Goal: Transaction & Acquisition: Purchase product/service

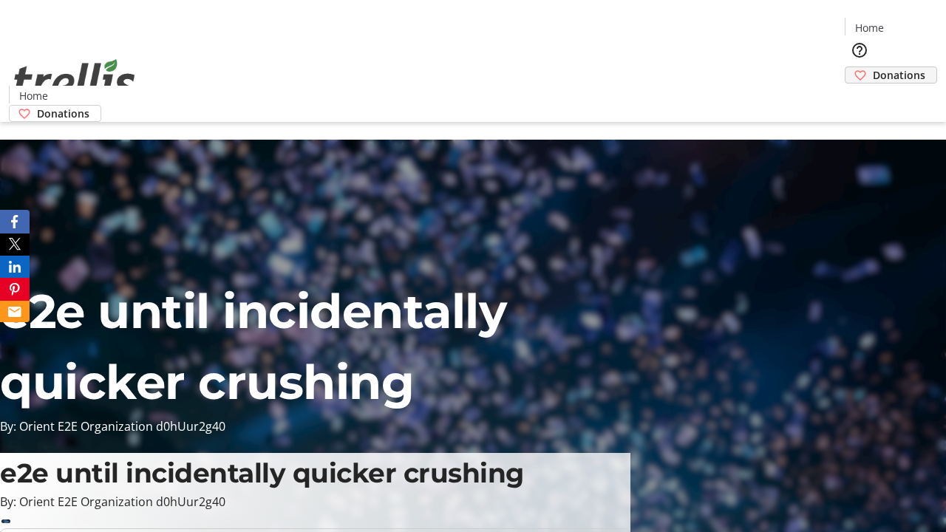
click at [872, 67] on span "Donations" at bounding box center [898, 75] width 52 height 16
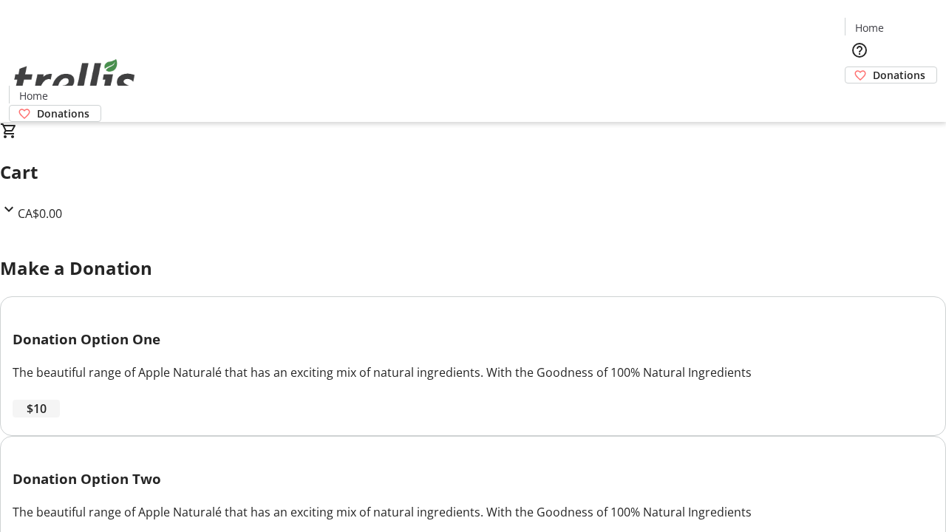
click at [47, 417] on span "$10" at bounding box center [37, 409] width 20 height 18
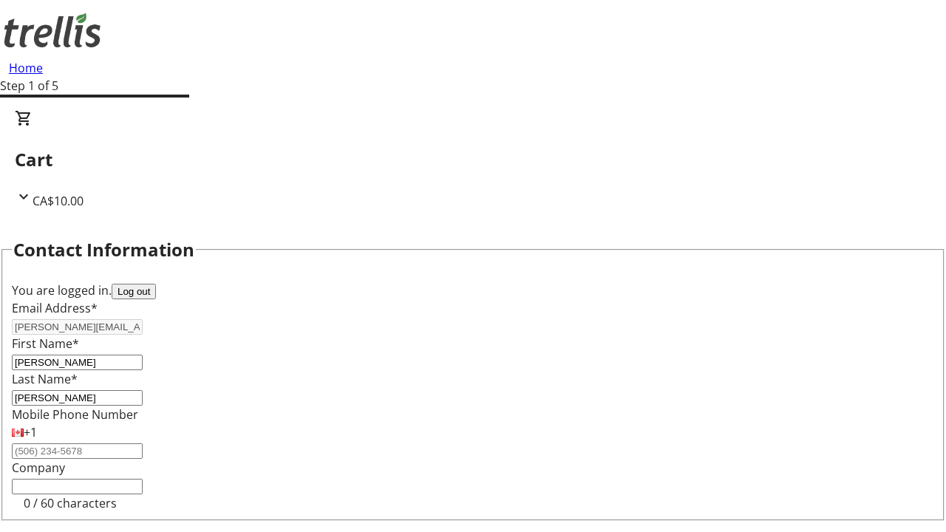
select select "CA"
type input "[STREET_ADDRESS][PERSON_NAME]"
type input "Kelowna"
select select "BC"
type input "Kelowna"
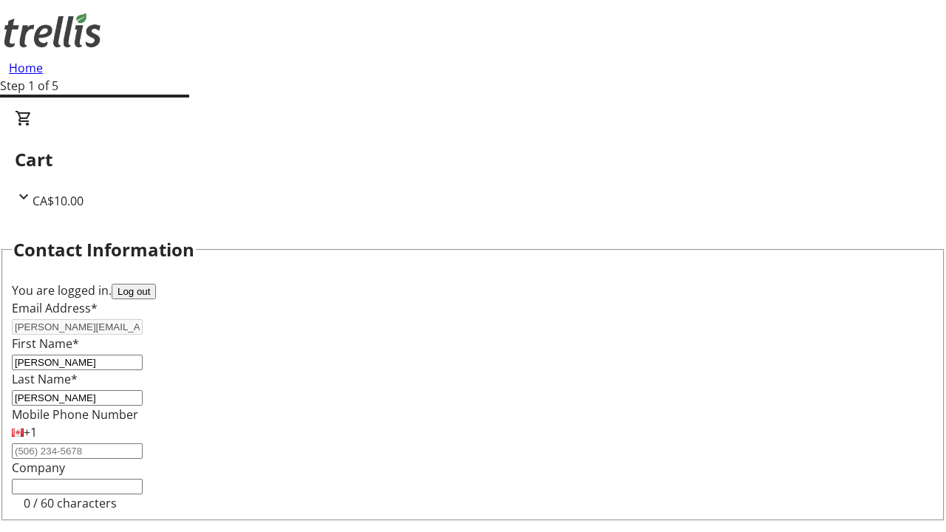
type input "V1Y 0C2"
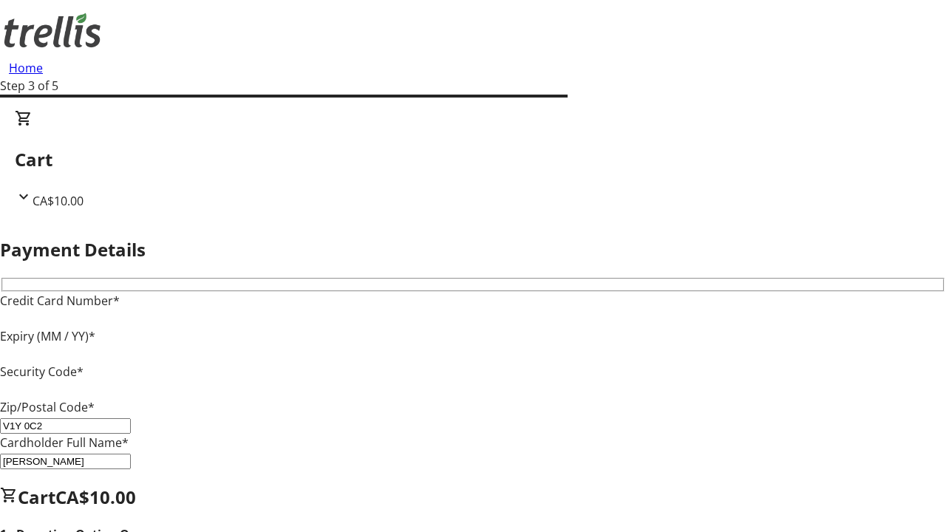
type input "V1Y 0C2"
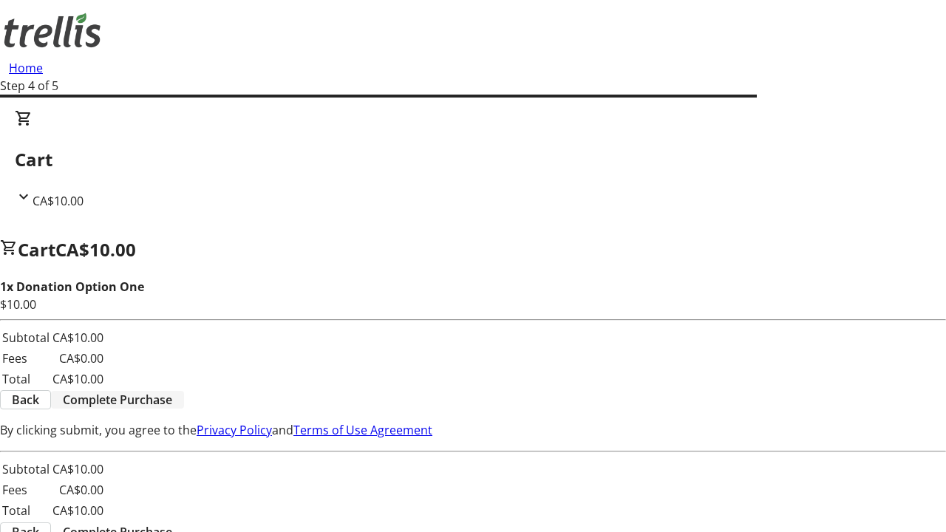
click at [172, 391] on span "Complete Purchase" at bounding box center [117, 400] width 109 height 18
